Goal: Information Seeking & Learning: Learn about a topic

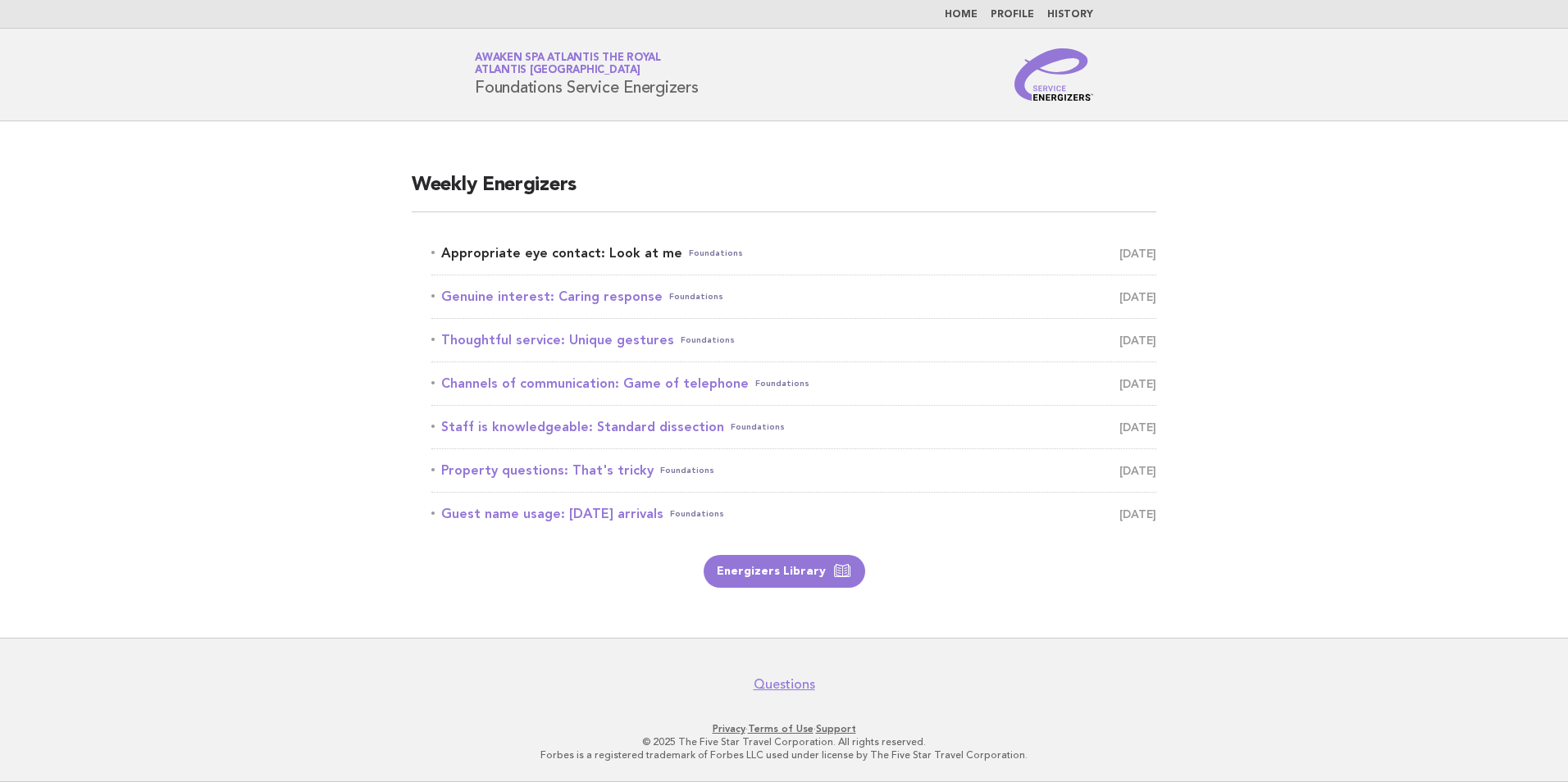
click at [638, 250] on link "Appropriate eye contact: Look at me Foundations [DATE]" at bounding box center [793, 253] width 725 height 23
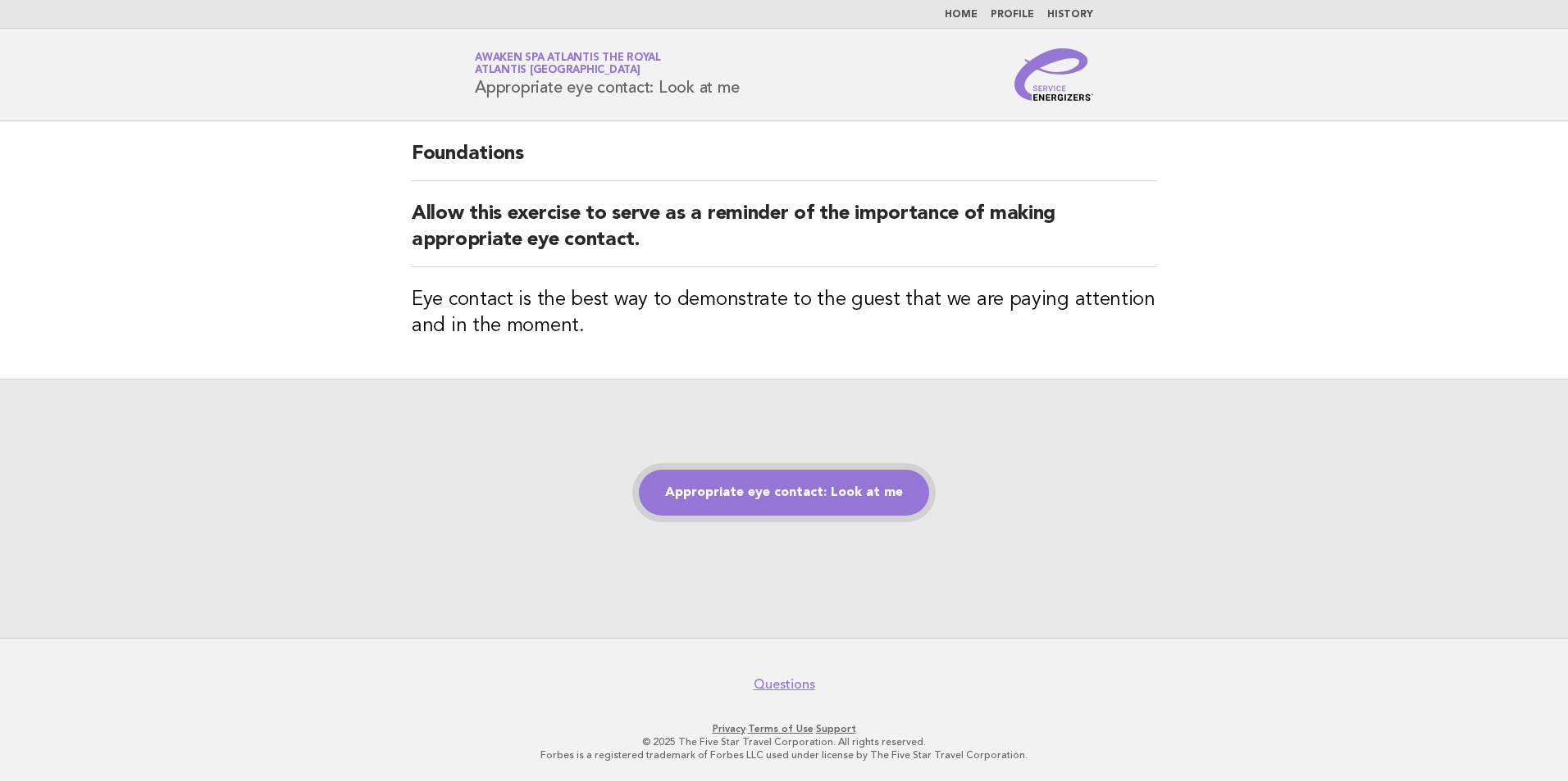
click at [782, 493] on link "Appropriate eye contact: Look at me" at bounding box center [783, 493] width 290 height 46
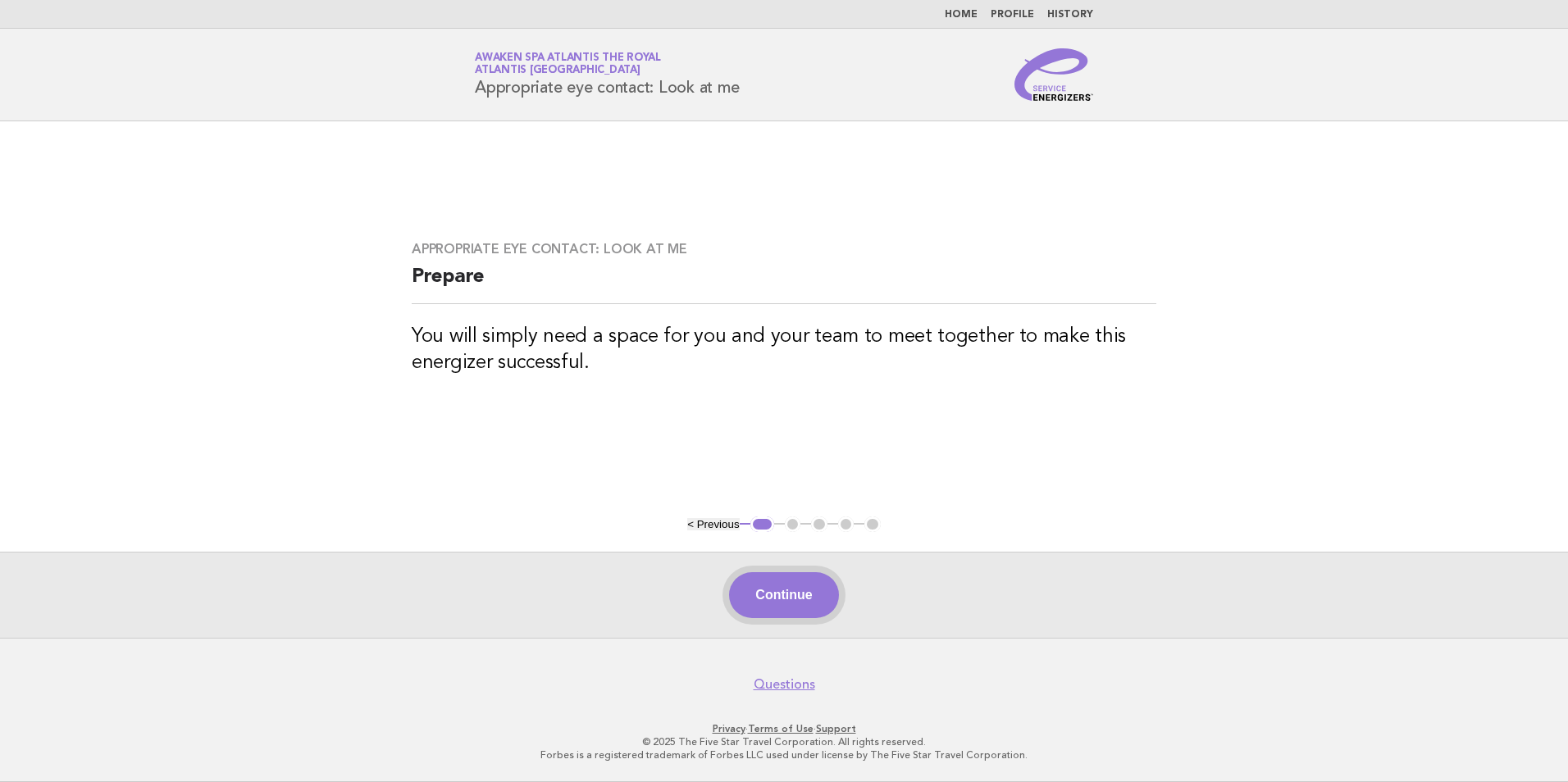
click at [811, 602] on button "Continue" at bounding box center [783, 595] width 109 height 46
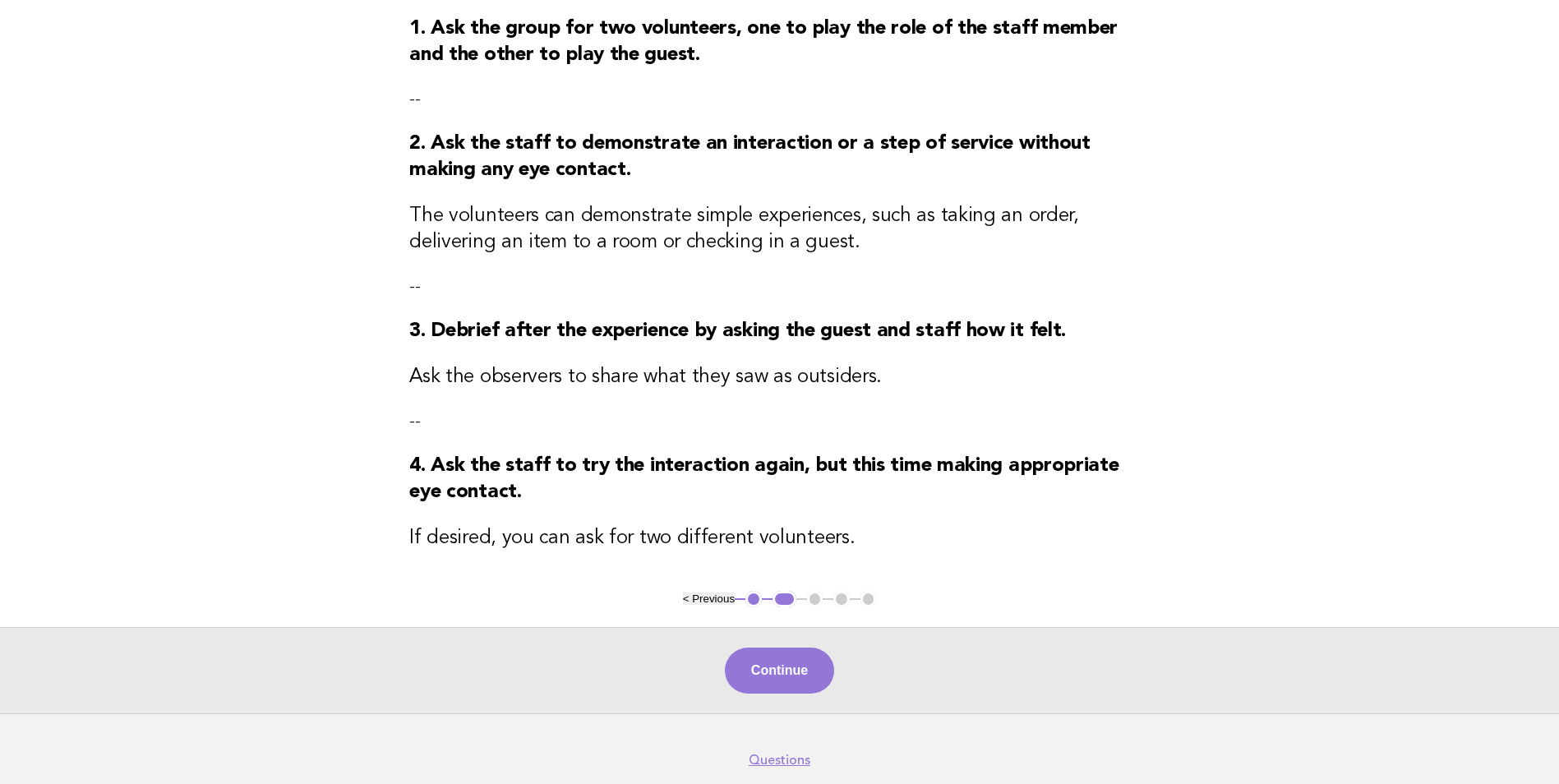
scroll to position [246, 0]
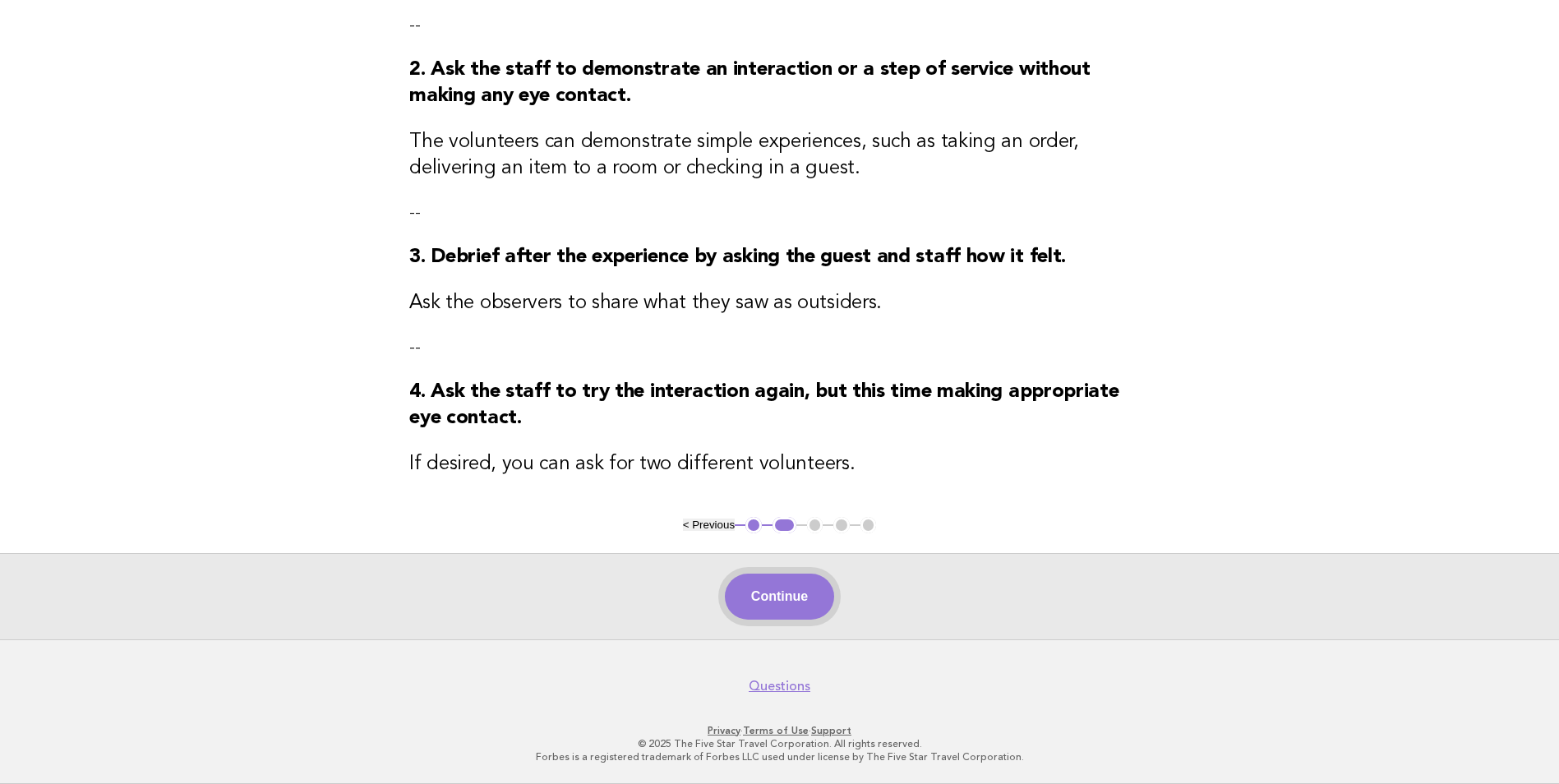
click at [774, 594] on button "Continue" at bounding box center [779, 597] width 110 height 46
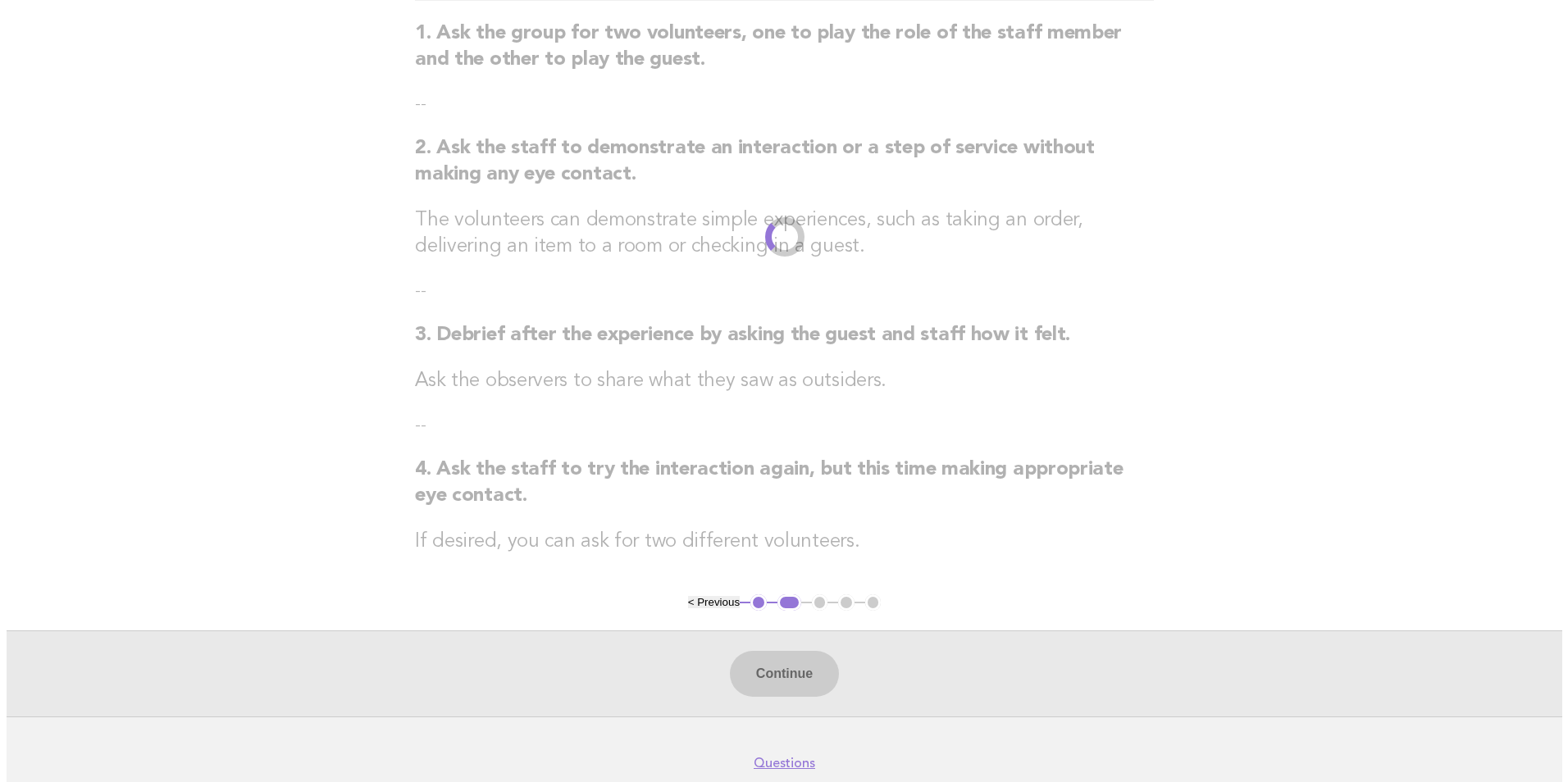
scroll to position [0, 0]
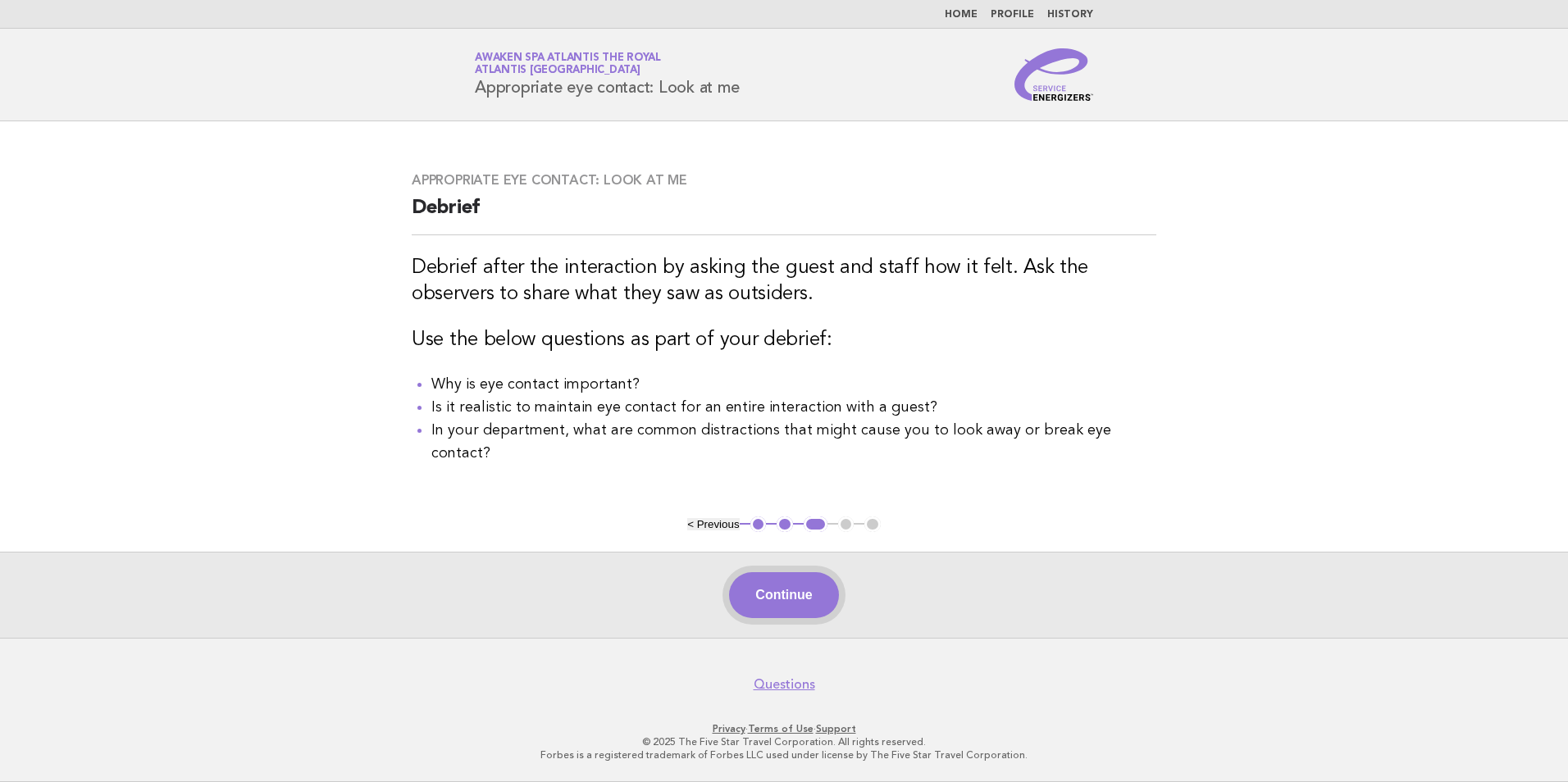
click at [784, 596] on button "Continue" at bounding box center [783, 595] width 109 height 46
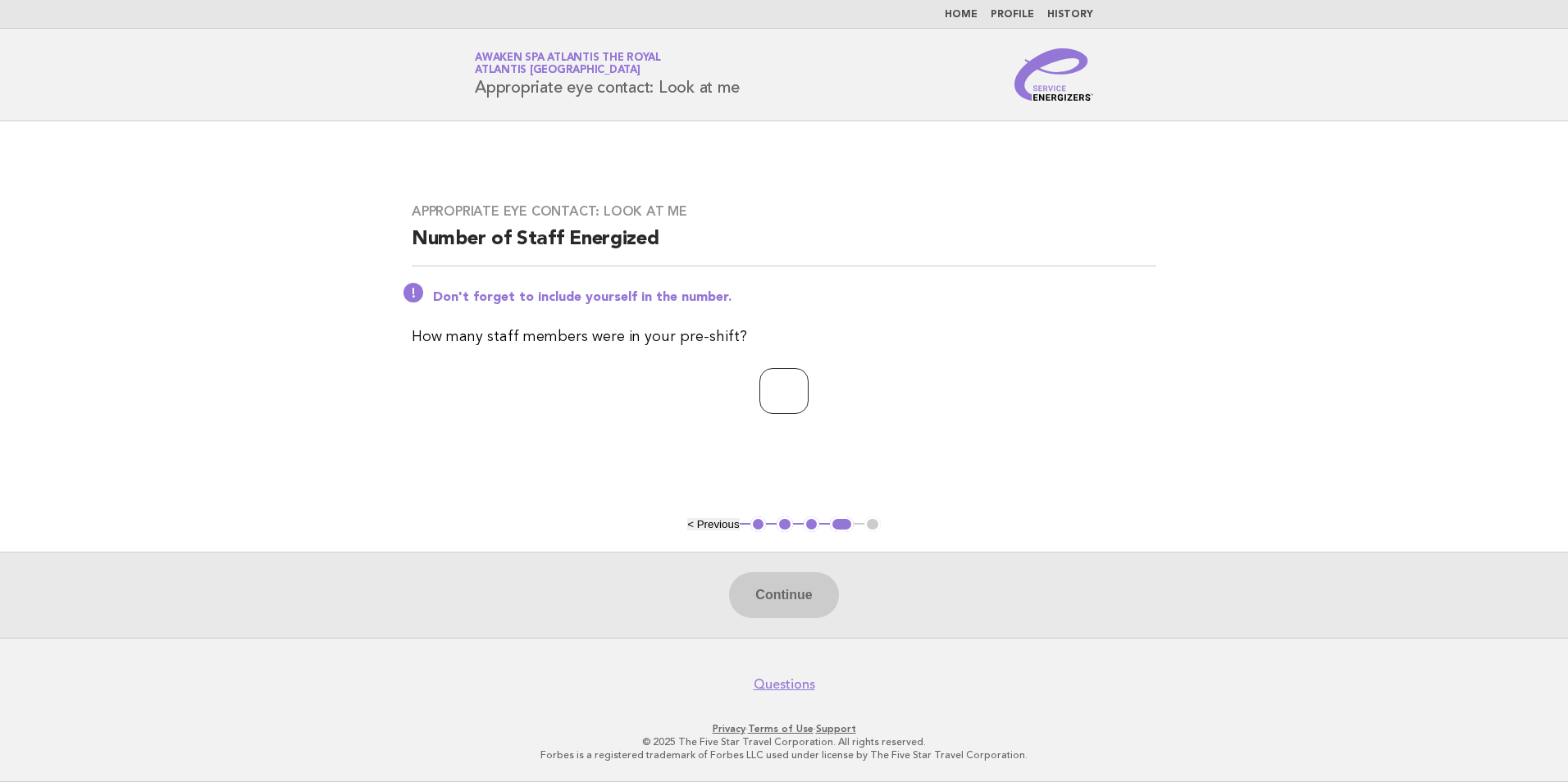
click at [770, 389] on input "number" at bounding box center [784, 391] width 49 height 46
type input "*"
click at [796, 587] on button "Continue" at bounding box center [783, 595] width 109 height 46
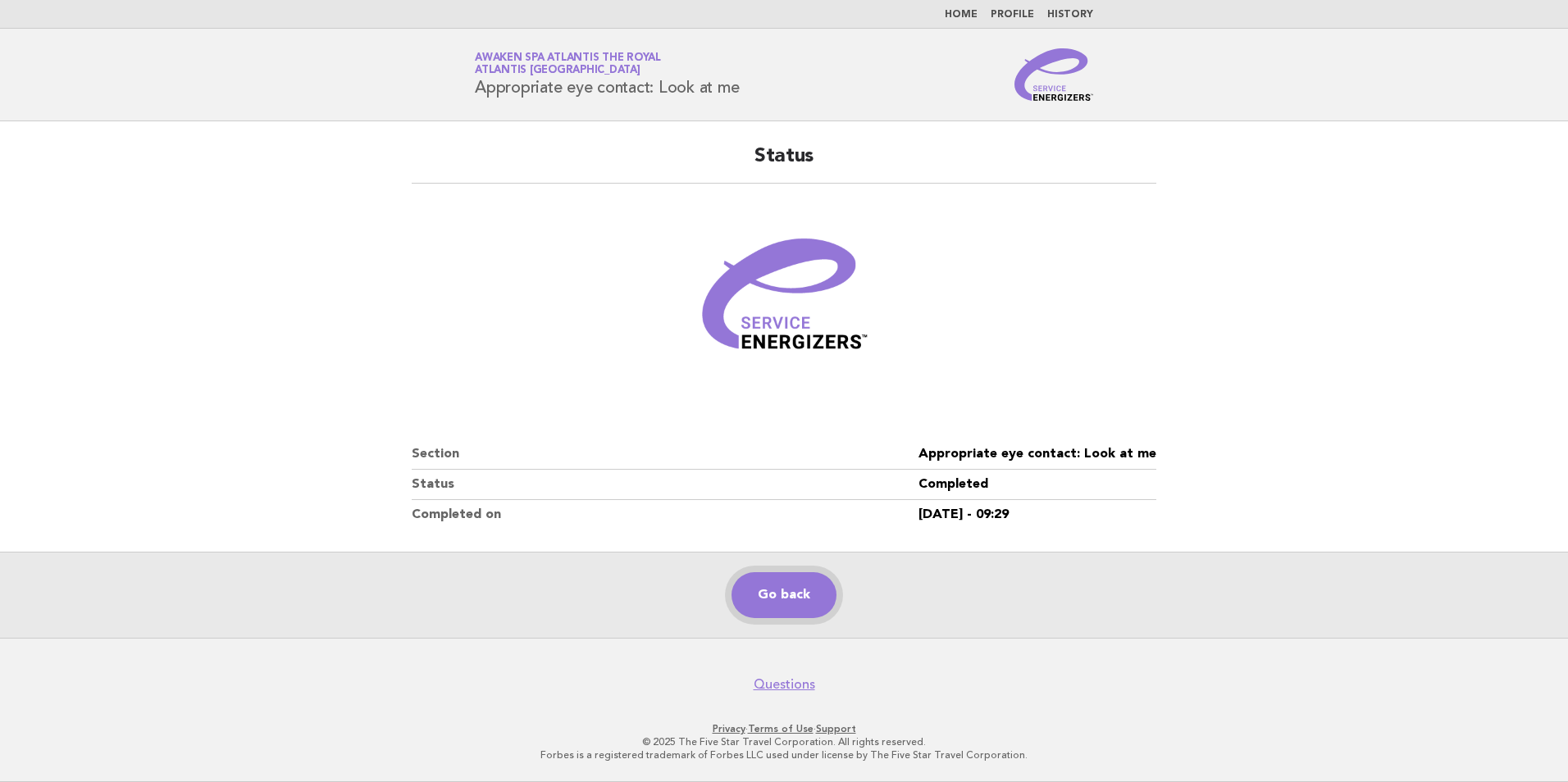
click at [776, 605] on link "Go back" at bounding box center [784, 595] width 105 height 46
